Goal: Task Accomplishment & Management: Complete application form

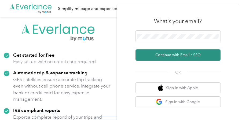
click at [181, 55] on button "Continue with Email / SSO" at bounding box center [177, 54] width 85 height 11
click at [183, 54] on button "Continue with Email / SSO" at bounding box center [177, 54] width 85 height 11
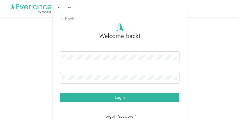
click at [113, 96] on button "Login" at bounding box center [119, 97] width 119 height 9
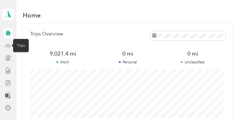
click at [10, 46] on icon at bounding box center [8, 46] width 6 height 6
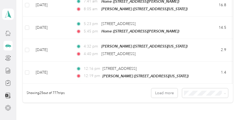
scroll to position [590, 0]
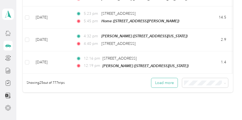
click at [166, 79] on button "Load more" at bounding box center [164, 82] width 26 height 9
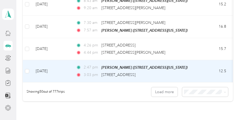
scroll to position [1143, 0]
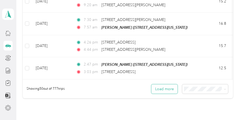
click at [171, 84] on button "Load more" at bounding box center [164, 88] width 26 height 9
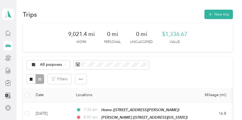
scroll to position [0, 0]
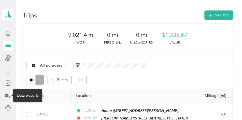
click at [6, 94] on icon at bounding box center [6, 95] width 3 height 3
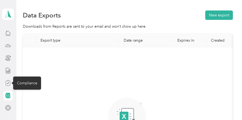
click at [8, 83] on icon at bounding box center [8, 83] width 6 height 6
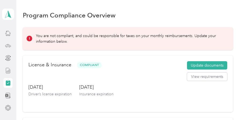
click at [8, 71] on icon at bounding box center [8, 71] width 6 height 6
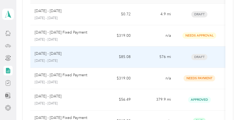
scroll to position [54, 0]
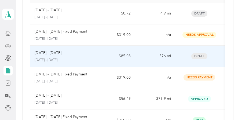
click at [49, 54] on p "[DATE] - [DATE]" at bounding box center [48, 53] width 27 height 6
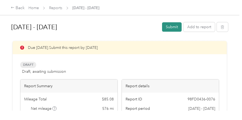
click at [171, 26] on button "Submit" at bounding box center [172, 26] width 20 height 9
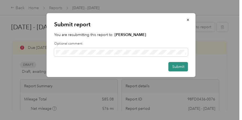
click at [176, 66] on button "Submit" at bounding box center [178, 66] width 20 height 9
